Goal: Download file/media

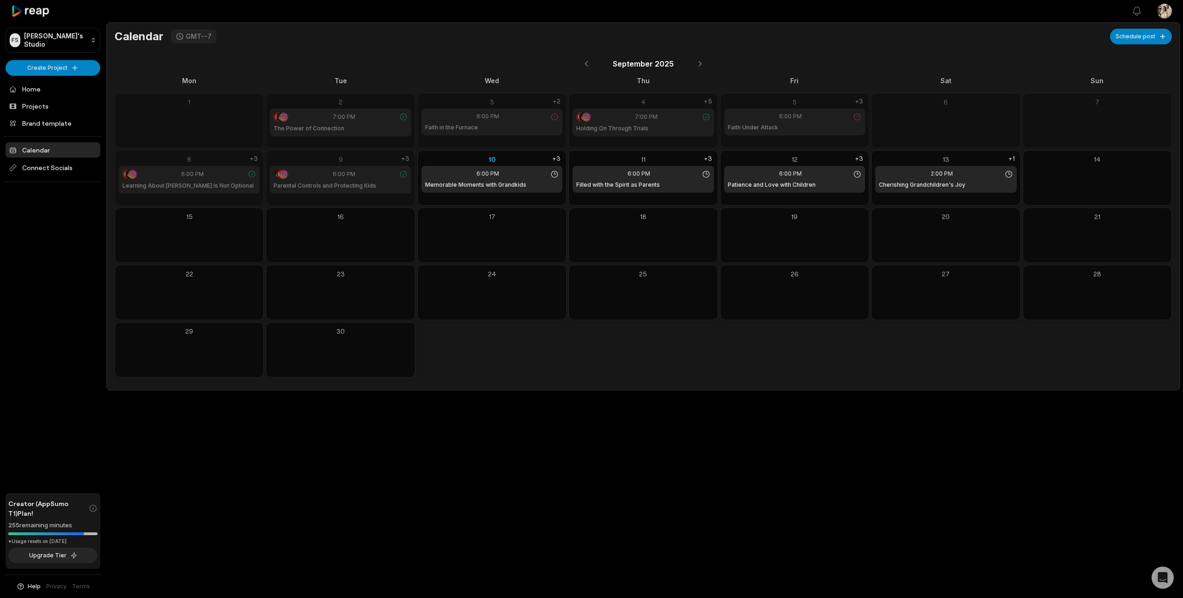
click at [366, 161] on div "9" at bounding box center [340, 159] width 141 height 10
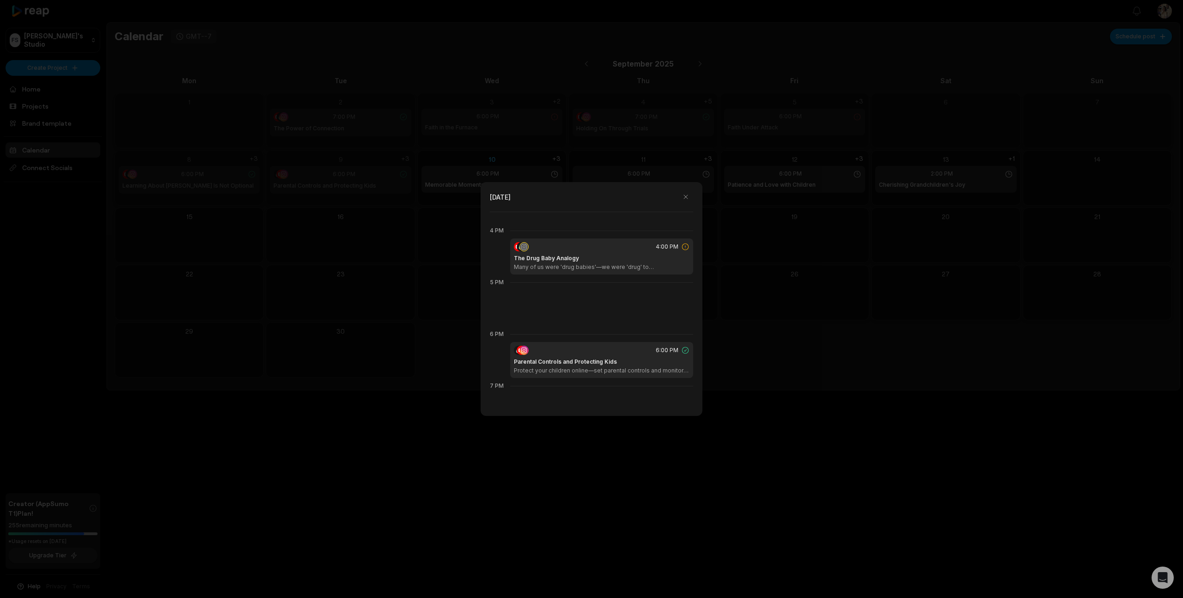
scroll to position [816, 0]
click at [586, 253] on div "4:00 PM The Drug Baby Analogy Many of us were 'drug babies'—we were 'drug' to c…" at bounding box center [601, 257] width 183 height 36
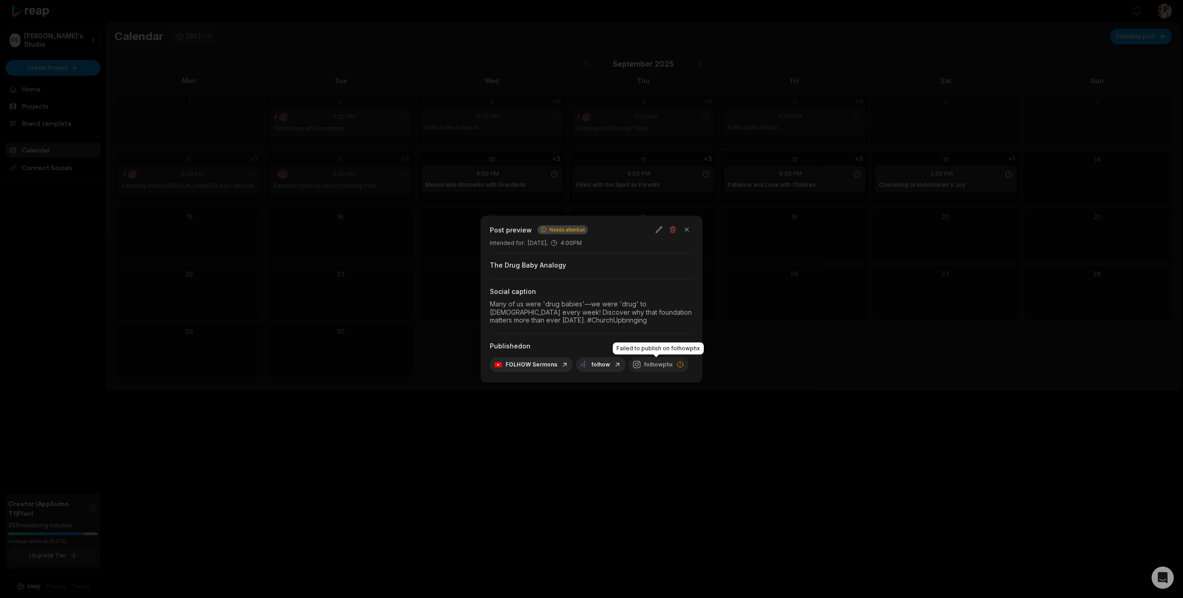
click at [658, 365] on div "folhowphx" at bounding box center [658, 364] width 60 height 15
click at [684, 228] on button "button" at bounding box center [686, 229] width 13 height 13
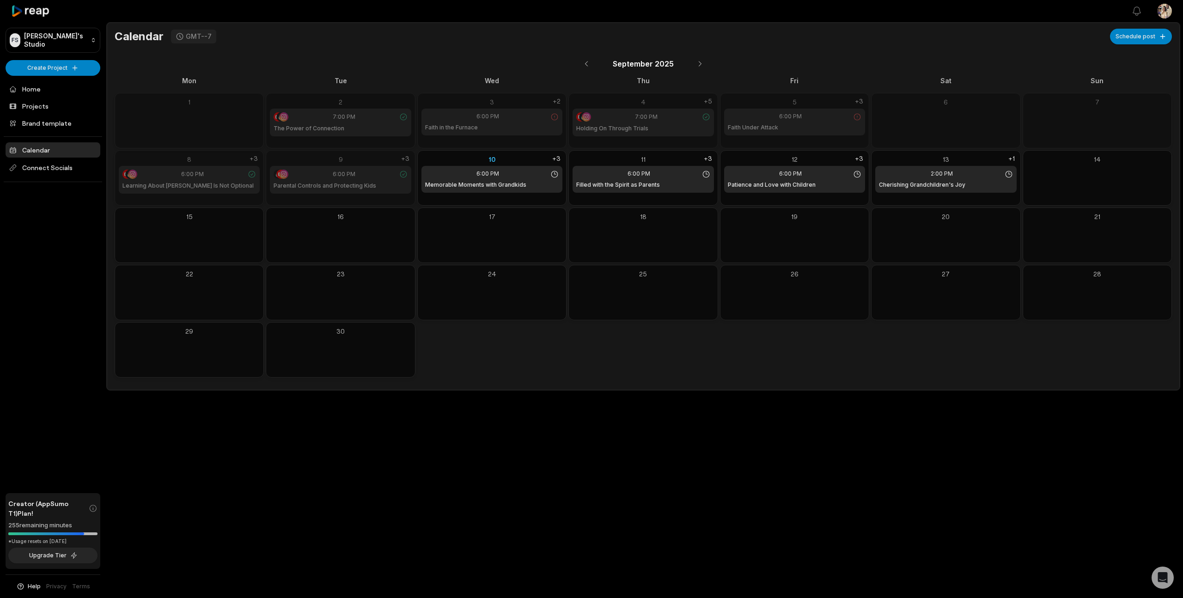
click at [358, 158] on div "9" at bounding box center [340, 159] width 141 height 10
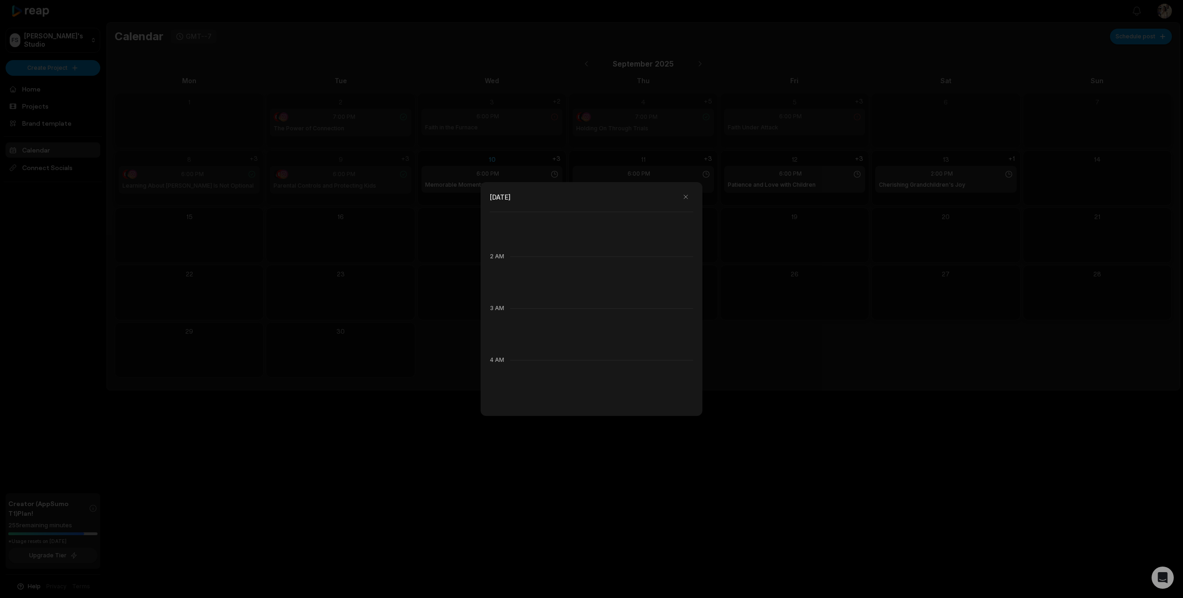
scroll to position [0, 0]
click at [339, 264] on div at bounding box center [591, 299] width 1183 height 598
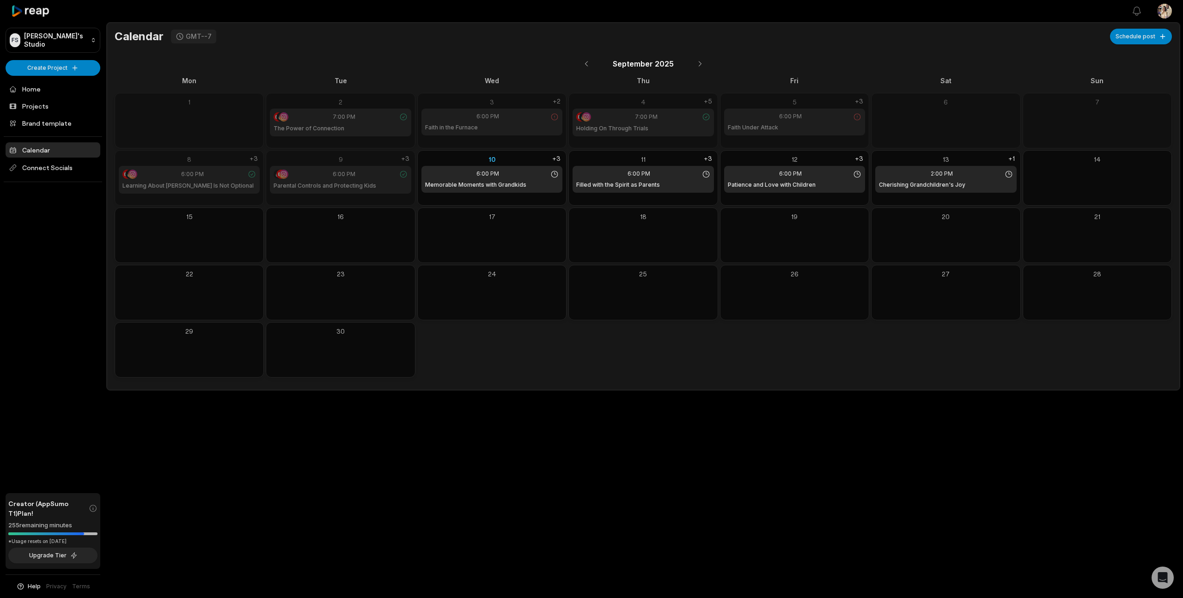
click at [219, 157] on div "8" at bounding box center [189, 159] width 141 height 10
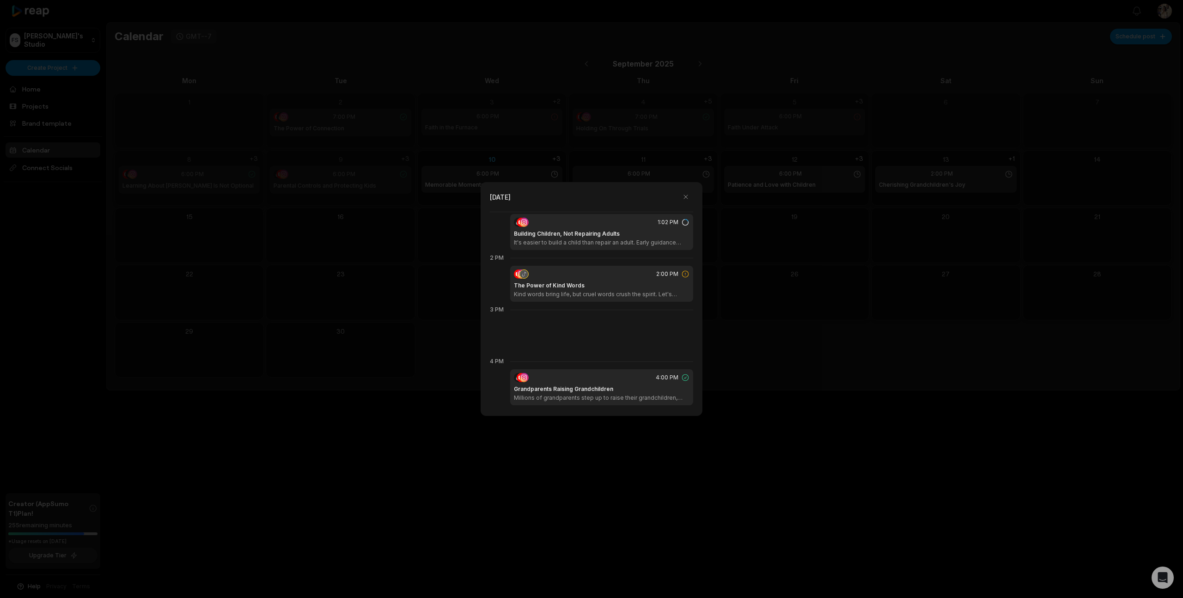
scroll to position [683, 0]
click at [604, 286] on div "The Power of Kind Words Kind words bring life, but cruel words crush the spirit…" at bounding box center [602, 293] width 176 height 17
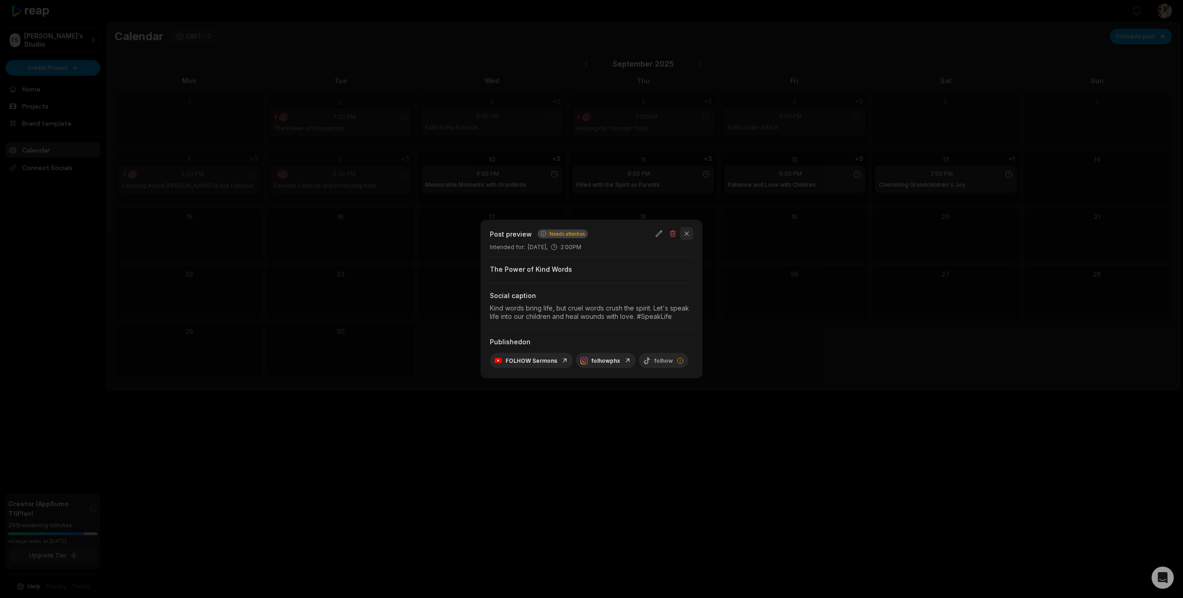
click at [685, 234] on button "button" at bounding box center [686, 233] width 13 height 13
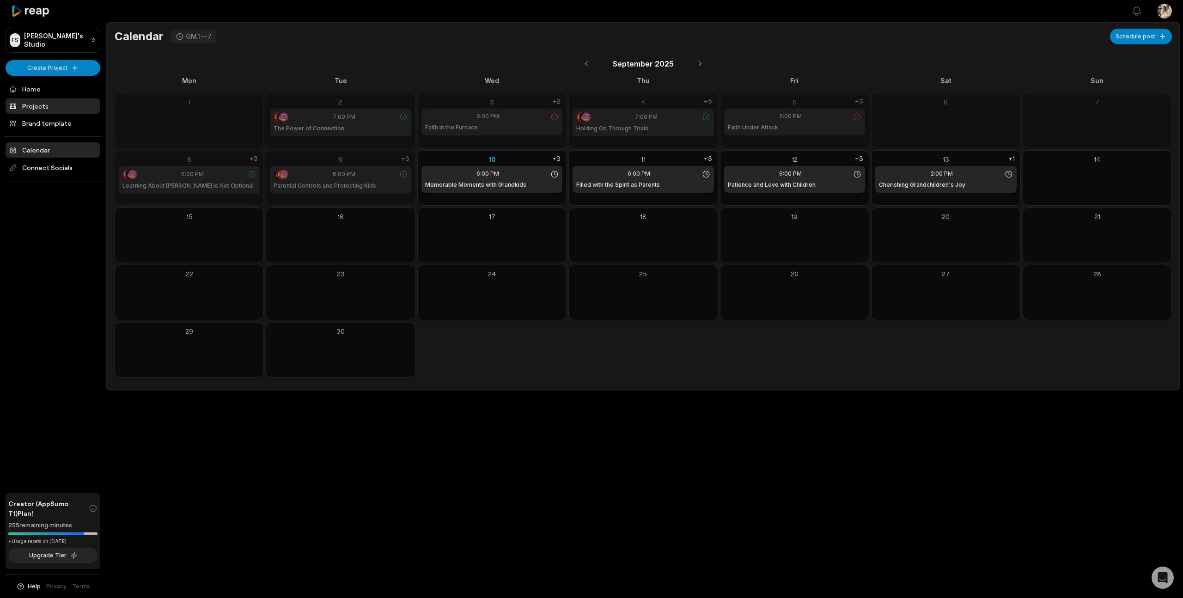
click at [52, 108] on link "Projects" at bounding box center [53, 105] width 95 height 15
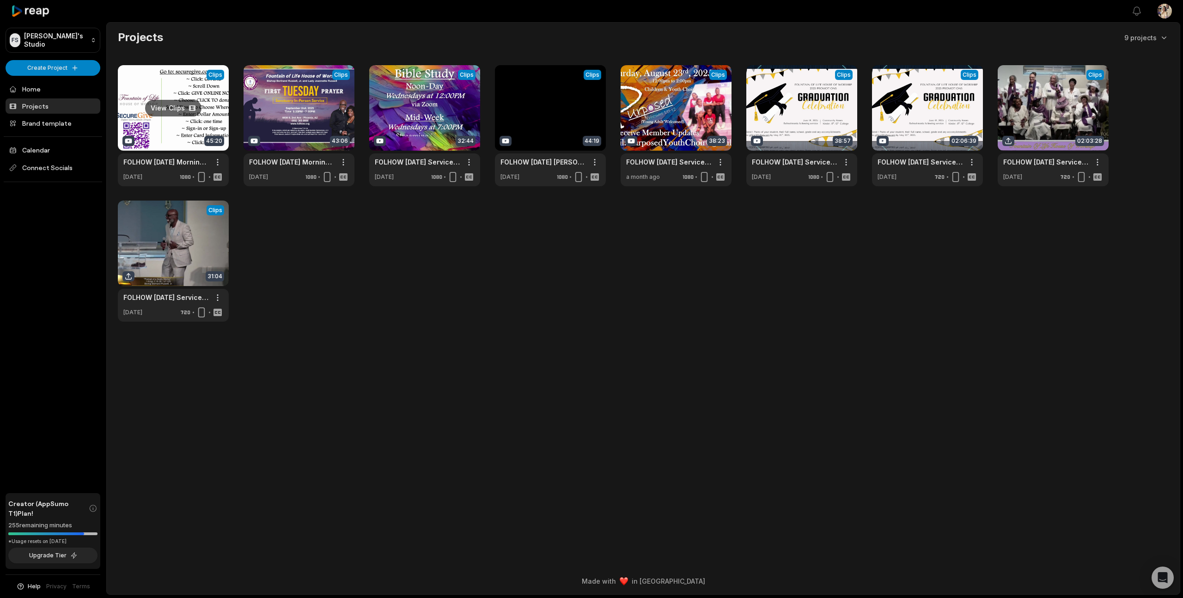
click at [164, 134] on link at bounding box center [173, 125] width 111 height 121
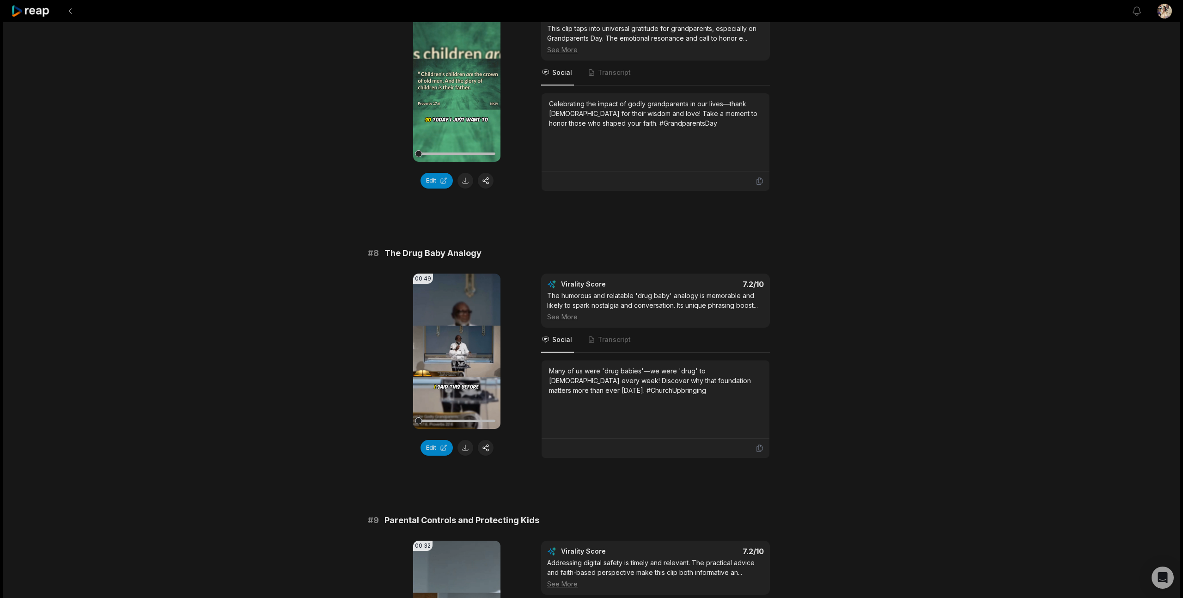
scroll to position [1801, 0]
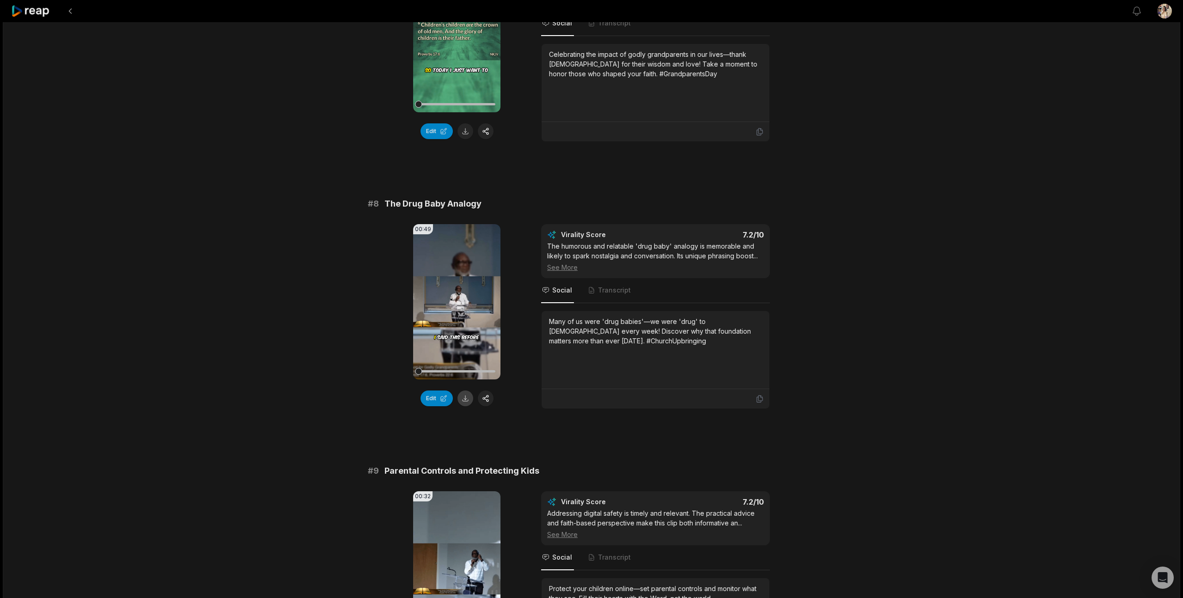
click at [467, 405] on button at bounding box center [465, 398] width 16 height 16
drag, startPoint x: 619, startPoint y: 347, endPoint x: 538, endPoint y: 326, distance: 83.7
click at [538, 326] on div "00:49 Your browser does not support mp4 format. Edit Virality Score 7.2 /10 The…" at bounding box center [591, 316] width 447 height 185
copy div "Many of us were 'drug babies'—we were 'drug' to [DEMOGRAPHIC_DATA] every week! …"
